Goal: Task Accomplishment & Management: Manage account settings

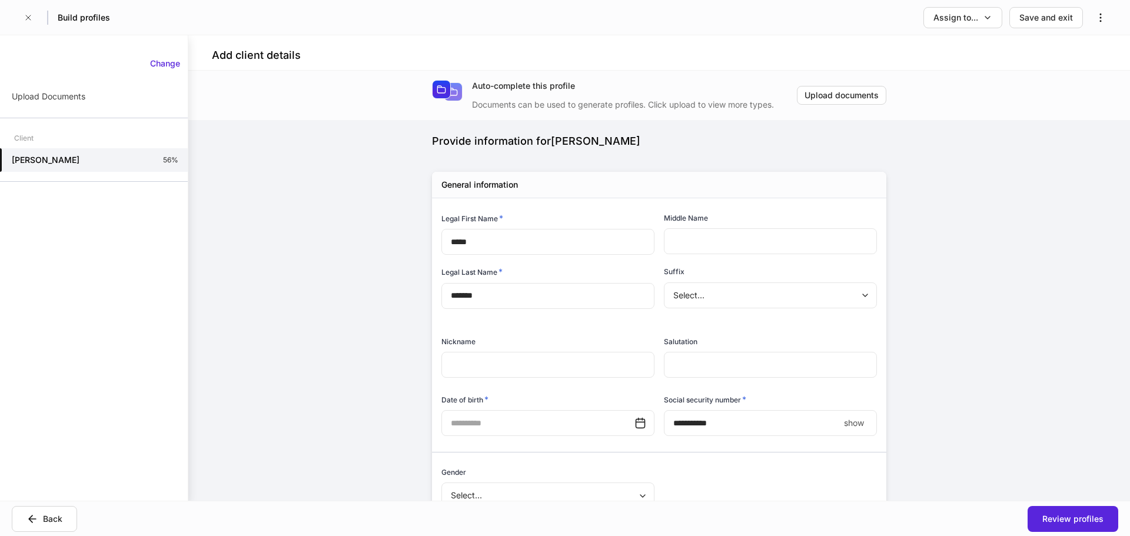
scroll to position [1074, 0]
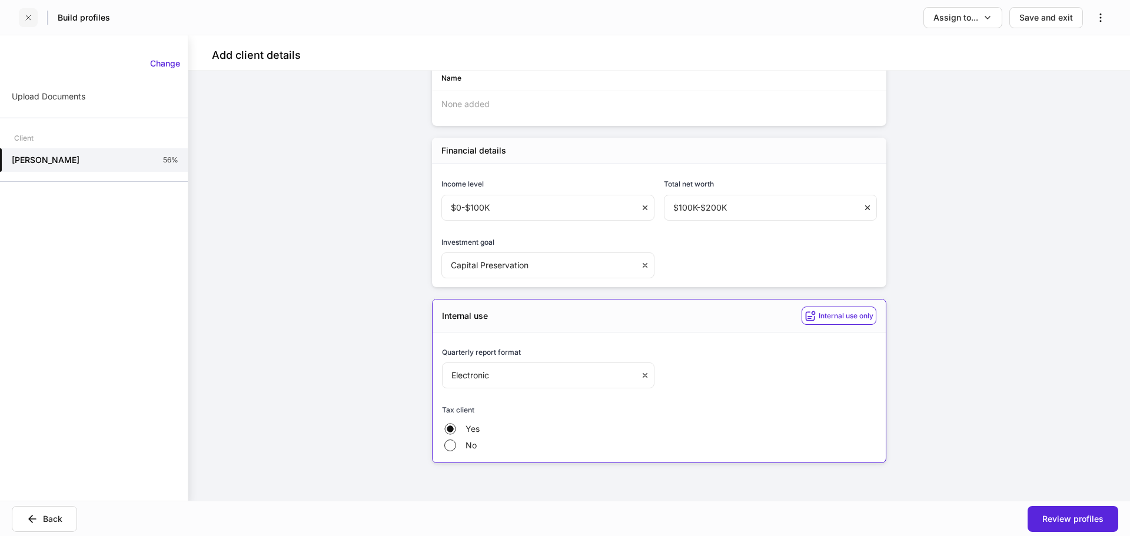
click at [28, 16] on icon "button" at bounding box center [28, 17] width 9 height 9
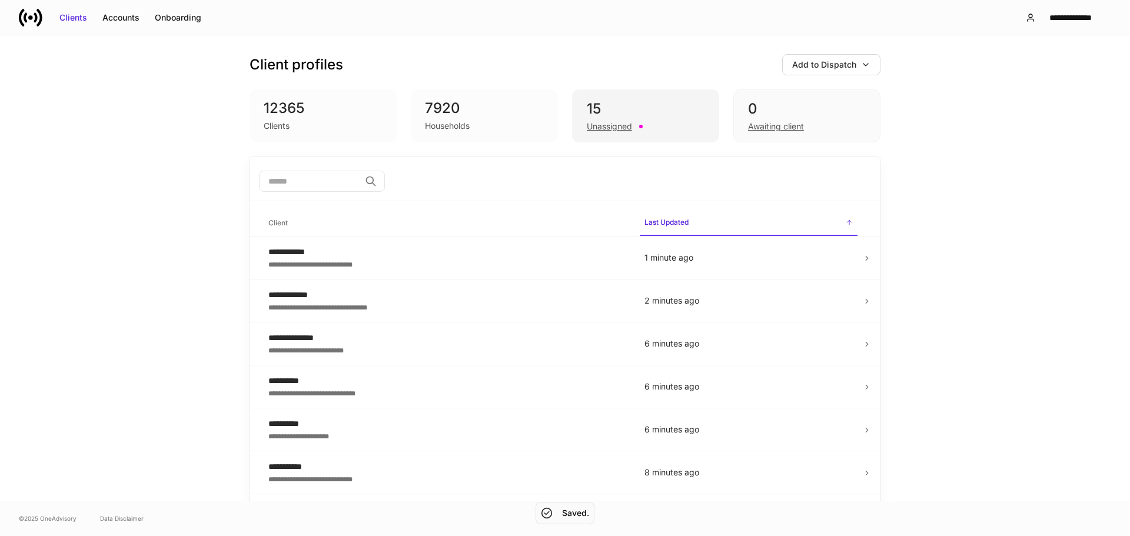
click at [657, 114] on div "15" at bounding box center [646, 108] width 118 height 19
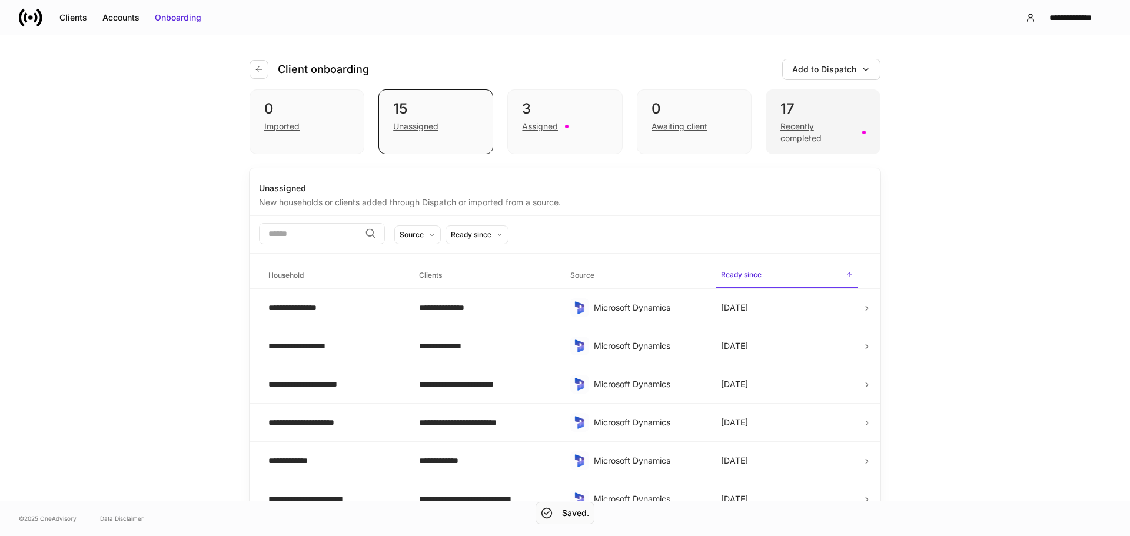
click at [833, 114] on div "17" at bounding box center [822, 108] width 85 height 19
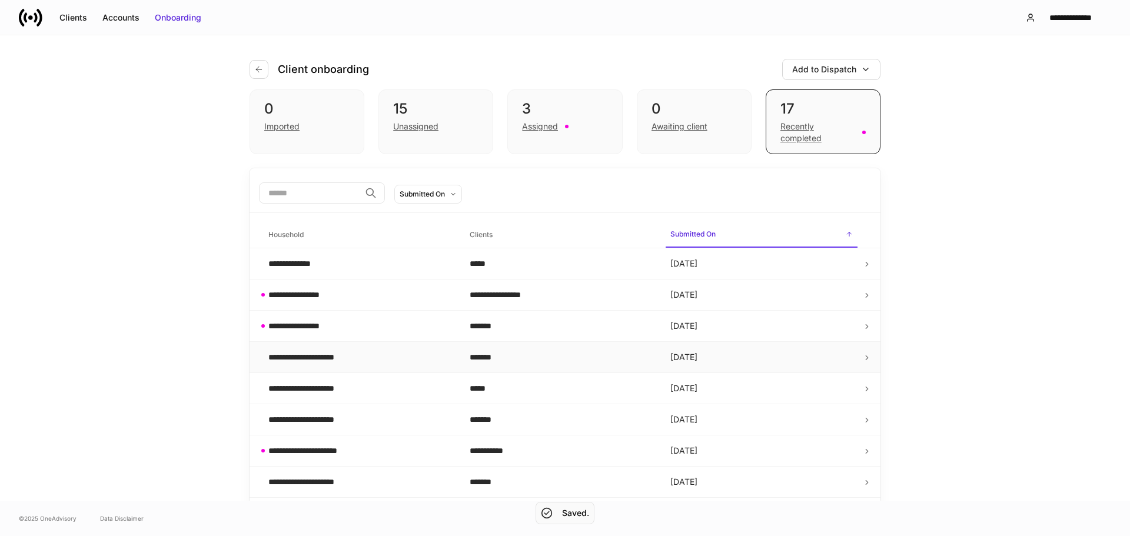
click at [355, 355] on div "**********" at bounding box center [359, 357] width 182 height 12
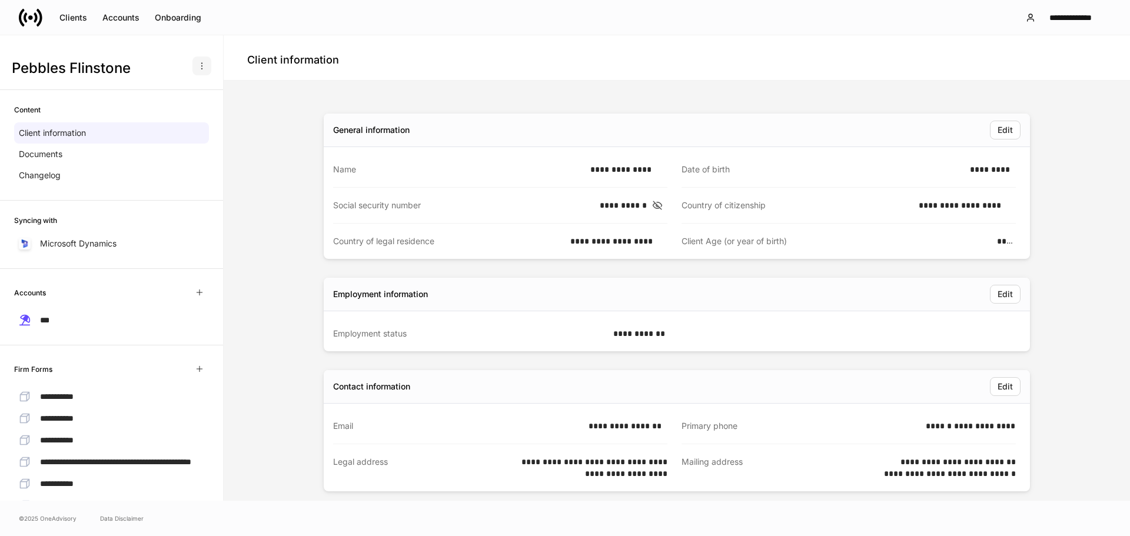
click at [192, 67] on button "button" at bounding box center [201, 65] width 19 height 19
click at [254, 122] on div at bounding box center [565, 268] width 1130 height 536
